Goal: Information Seeking & Learning: Check status

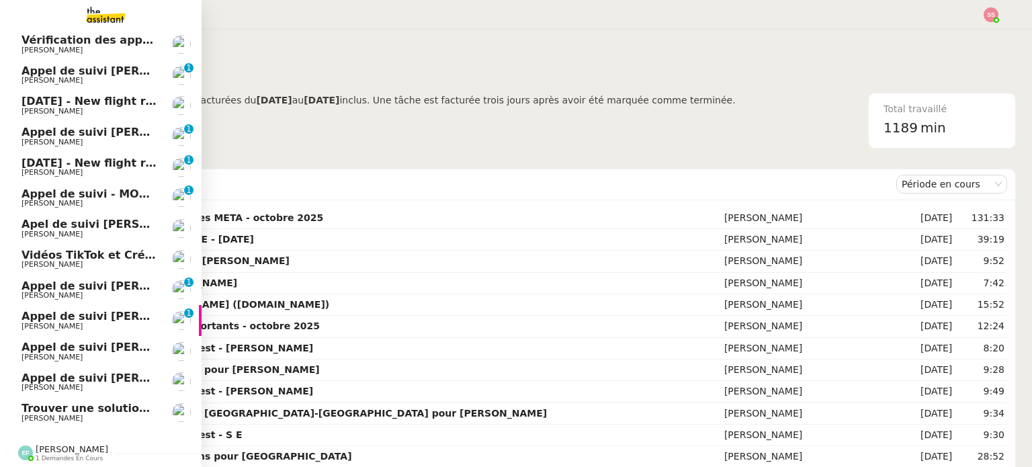
scroll to position [128, 0]
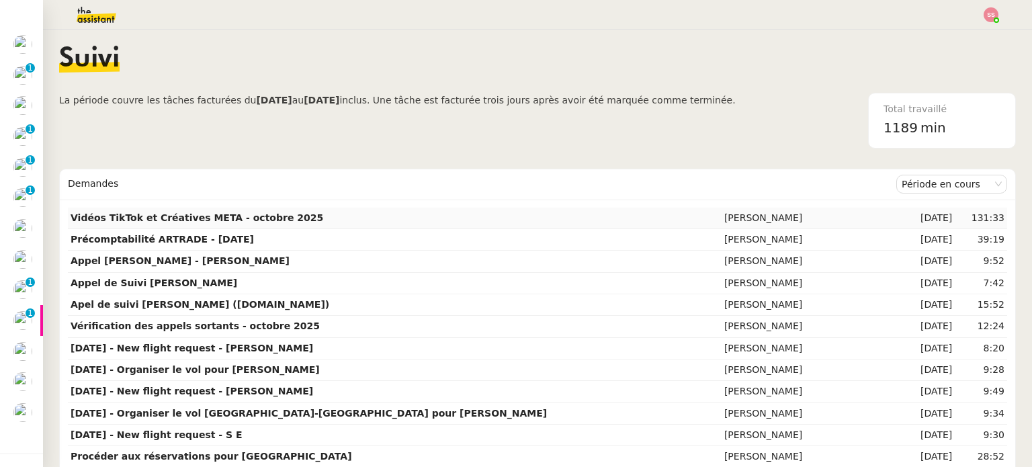
click at [553, 223] on td "Vidéos TikTok et Créatives META - octobre 2025" at bounding box center [395, 219] width 654 height 22
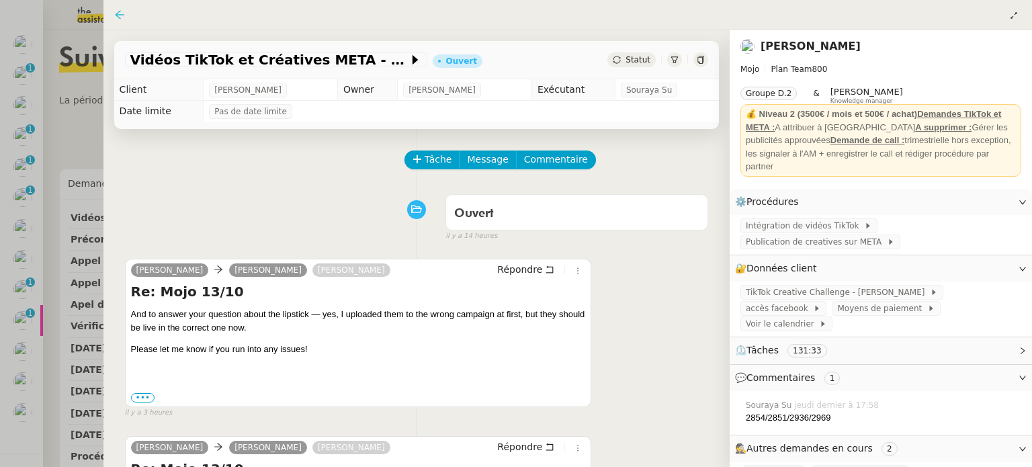
click at [119, 19] on icon at bounding box center [119, 14] width 11 height 11
